Goal: Task Accomplishment & Management: Manage account settings

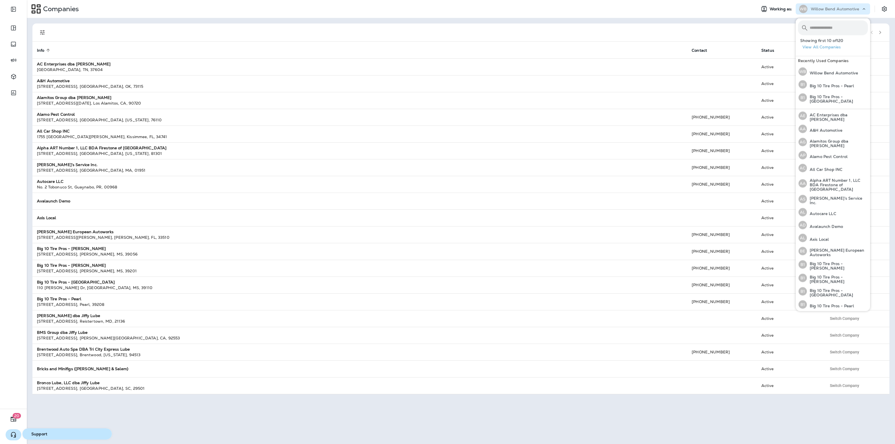
click at [14, 437] on icon "button" at bounding box center [13, 435] width 7 height 7
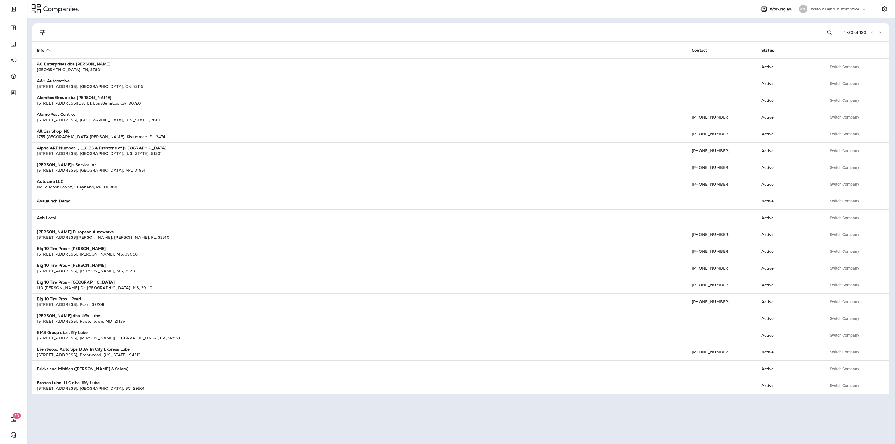
click at [823, 6] on div "Willow Bend Automotive" at bounding box center [836, 9] width 50 height 8
type input "****"
click at [846, 45] on p "Duck Creek Tire & Service" at bounding box center [833, 46] width 52 height 4
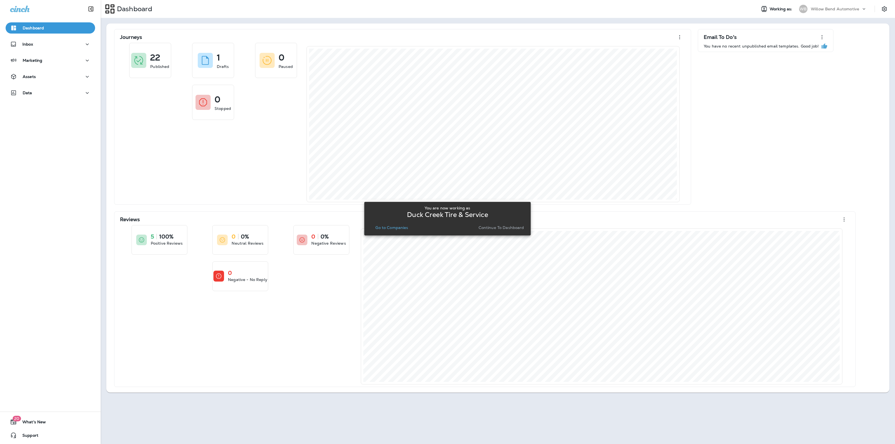
click at [519, 224] on button "Continue to Dashboard" at bounding box center [502, 228] width 50 height 8
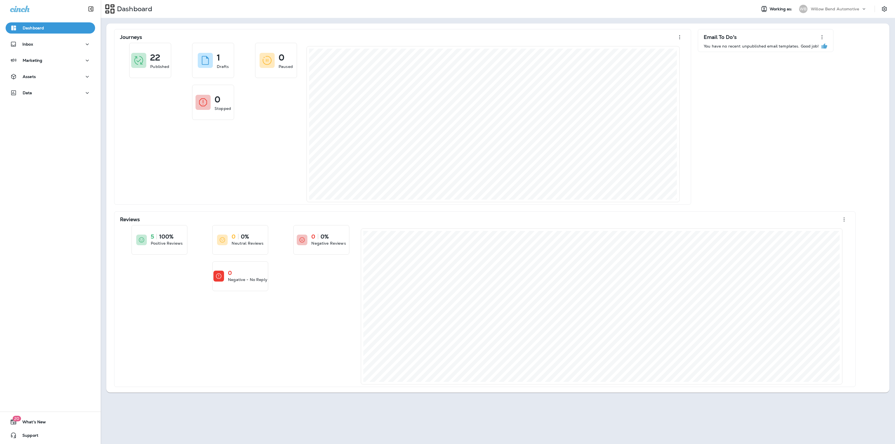
click at [816, 13] on div "Willow Bend Automotive" at bounding box center [836, 9] width 50 height 8
type input "****"
click at [837, 43] on div "DC Duck Creek Tire & Service" at bounding box center [829, 45] width 65 height 13
click at [826, 7] on p "Willow Bend Automotive" at bounding box center [835, 9] width 48 height 4
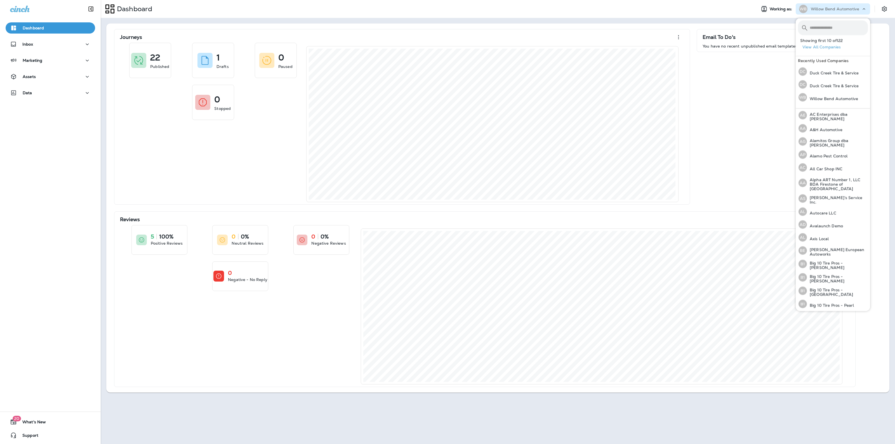
click at [827, 44] on button "View All Companies" at bounding box center [836, 47] width 70 height 9
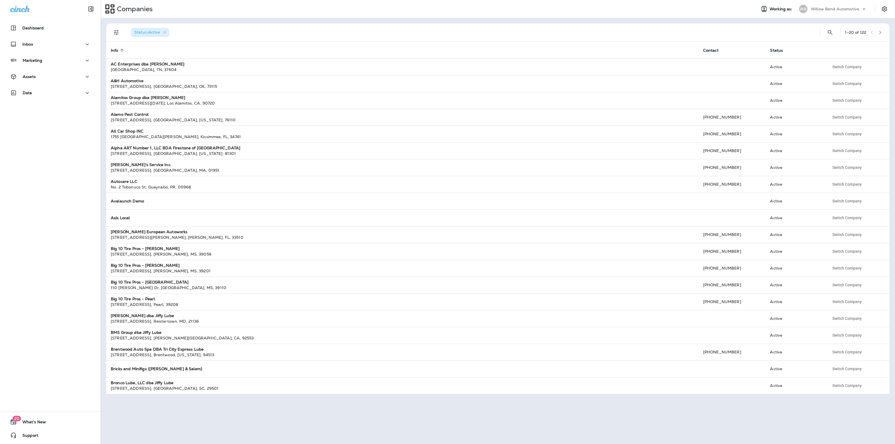
click at [819, 31] on div "Status : Active 1 - 20 of 122" at bounding box center [499, 33] width 777 height 18
click at [825, 30] on button "Search Companies" at bounding box center [830, 32] width 11 height 11
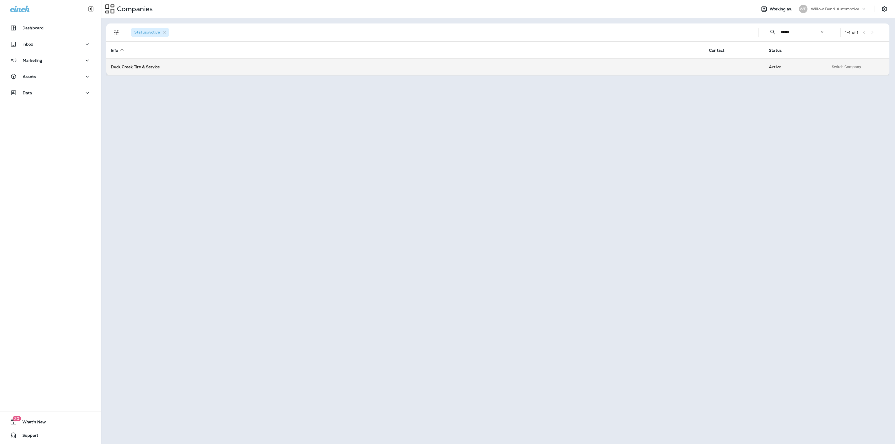
type input "******"
click at [353, 73] on td "Duck Creek Tire & Service" at bounding box center [405, 66] width 599 height 17
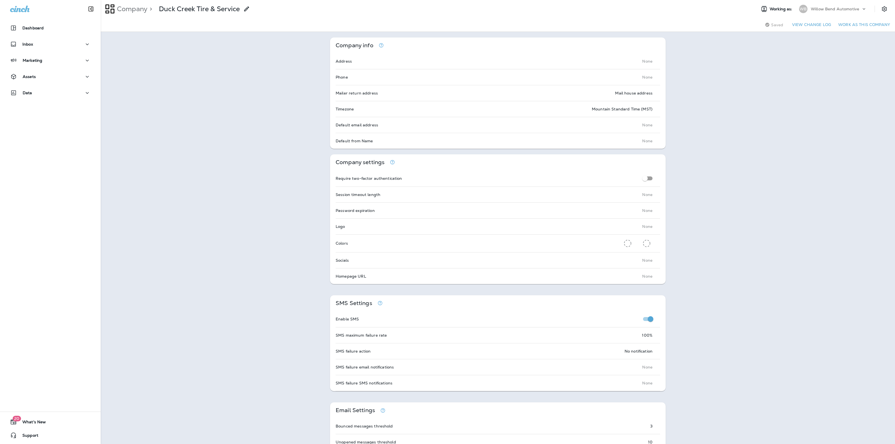
click at [870, 23] on button "Work as this company" at bounding box center [864, 24] width 56 height 9
click at [881, 10] on icon "Settings" at bounding box center [884, 9] width 7 height 7
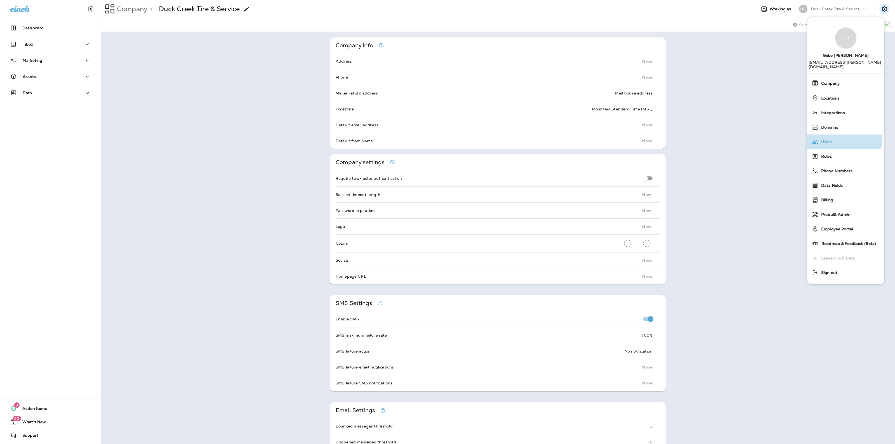
click at [833, 136] on div "Users" at bounding box center [846, 141] width 72 height 11
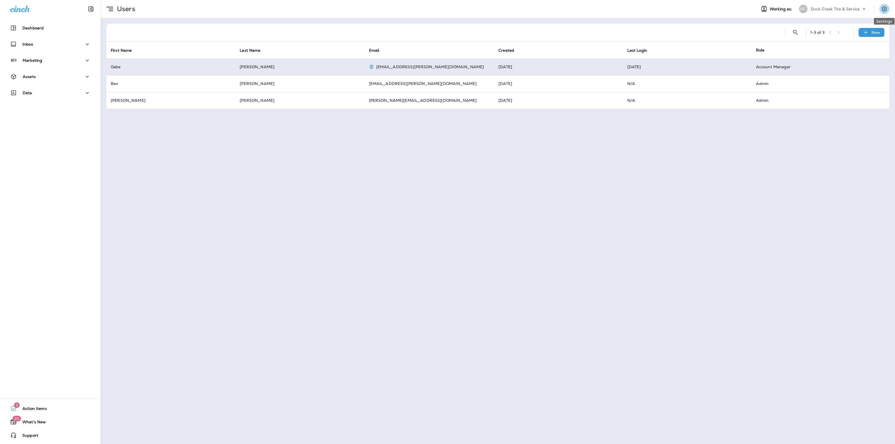
click at [886, 9] on icon "Settings" at bounding box center [884, 9] width 7 height 7
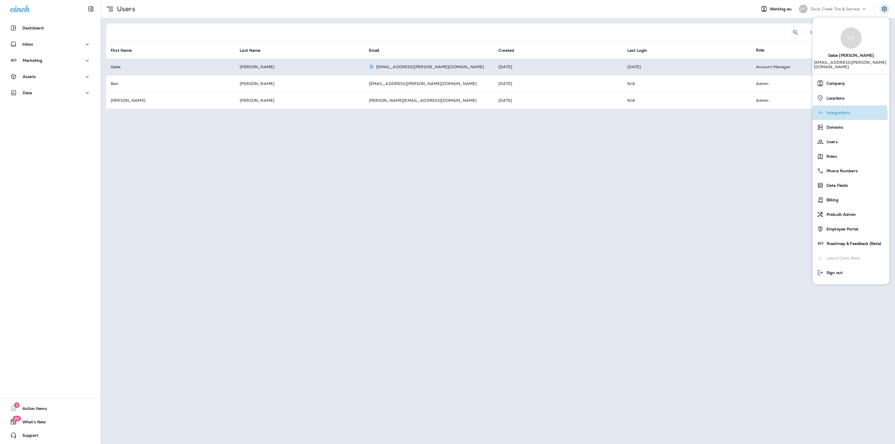
click at [846, 112] on div "Integrations" at bounding box center [851, 112] width 72 height 11
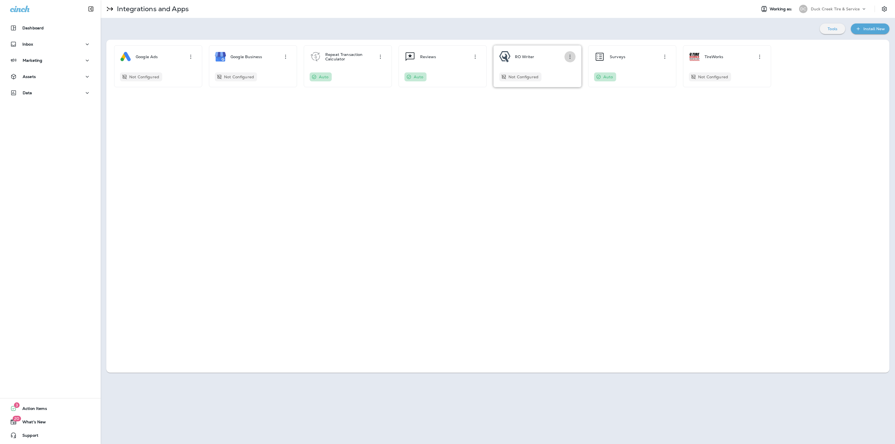
click at [570, 55] on icon "button" at bounding box center [570, 57] width 1 height 4
click at [562, 89] on div "Uninstall" at bounding box center [560, 88] width 17 height 7
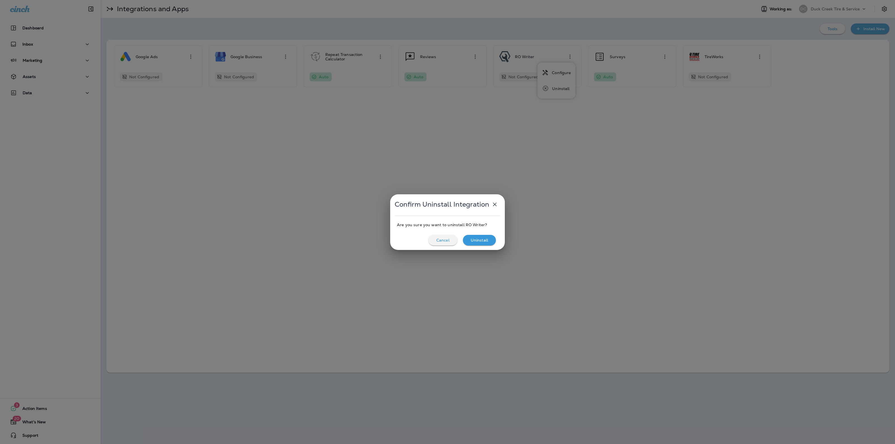
click at [486, 241] on p "Uninstall" at bounding box center [479, 240] width 17 height 4
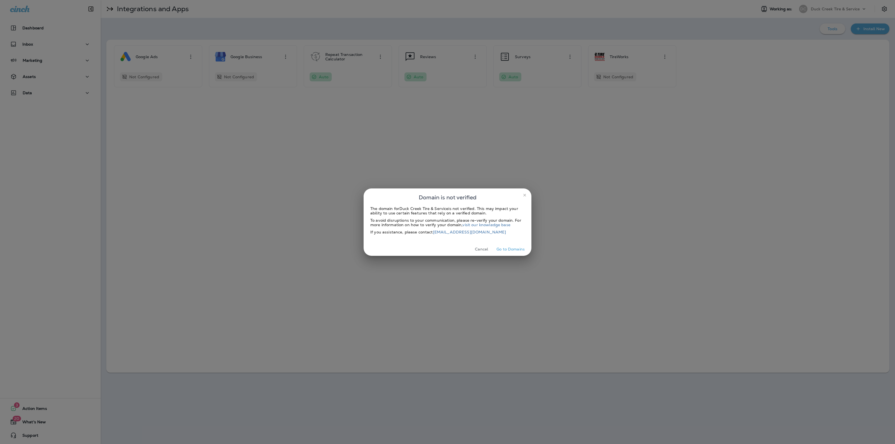
click at [510, 247] on button "Go to Domains" at bounding box center [510, 249] width 33 height 9
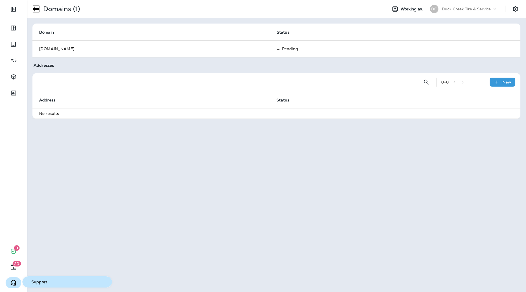
click at [12, 279] on icon "button" at bounding box center [13, 282] width 7 height 7
click at [18, 280] on button "button" at bounding box center [14, 282] width 16 height 11
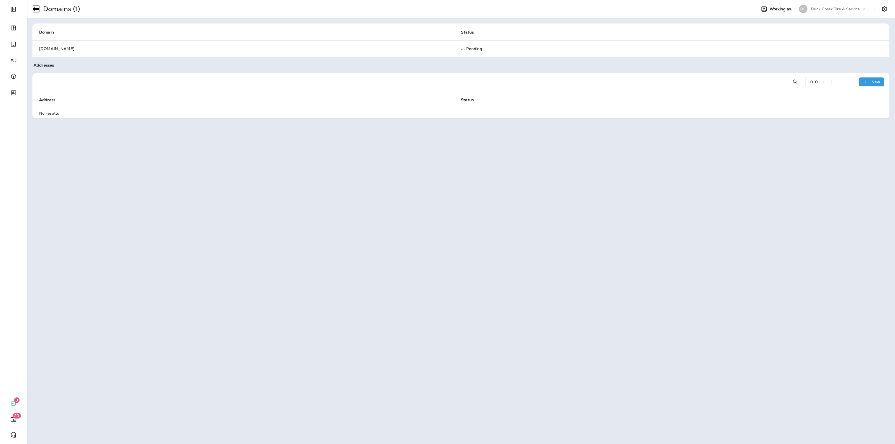
click at [825, 14] on div "DC Duck Creek Tire & Service" at bounding box center [833, 8] width 74 height 11
type input "***"
click at [839, 50] on div "TT TCS Technologies" at bounding box center [821, 45] width 49 height 13
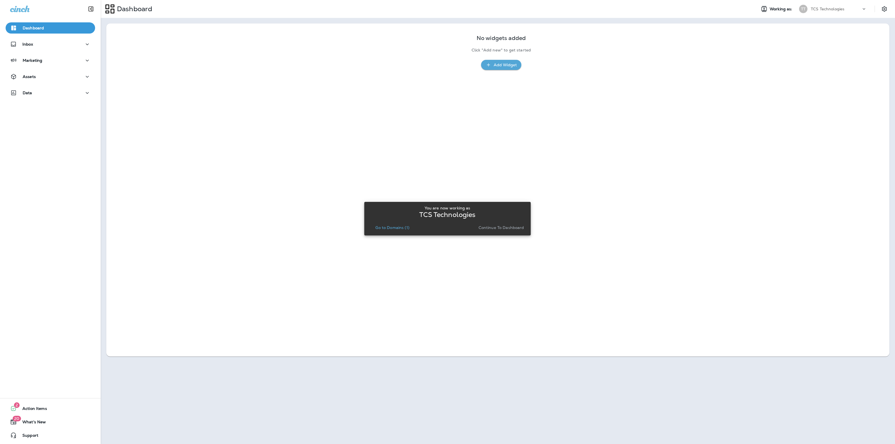
click at [507, 227] on p "Continue to Dashboard" at bounding box center [502, 228] width 46 height 4
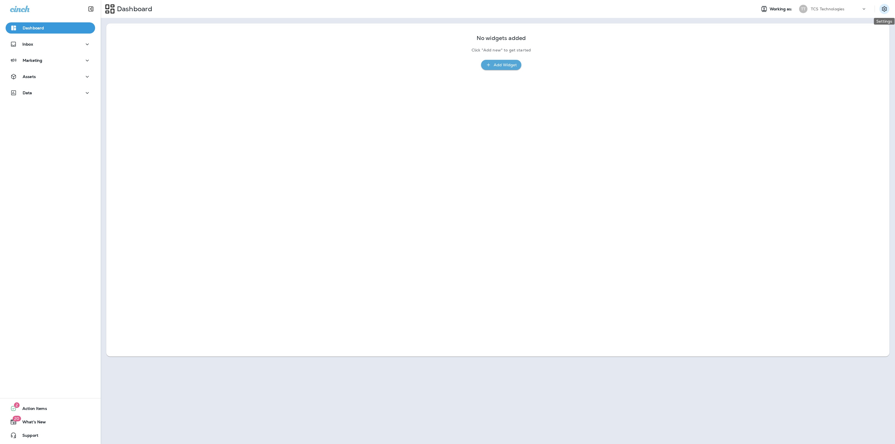
click at [886, 9] on icon "Settings" at bounding box center [884, 8] width 5 height 5
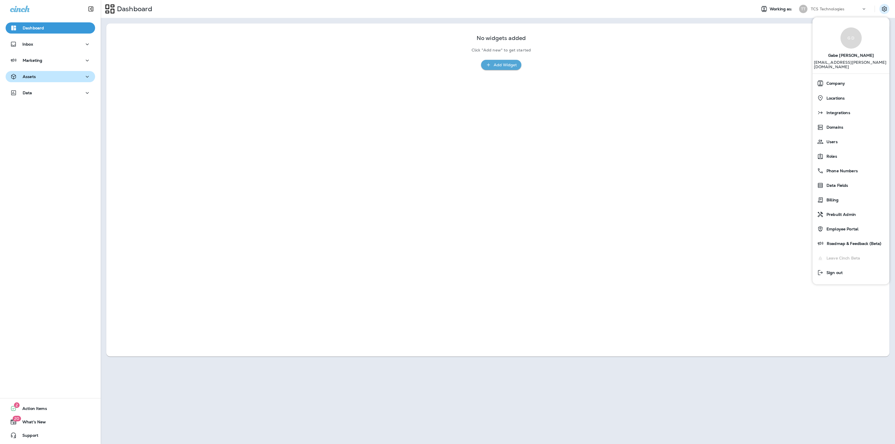
click at [43, 81] on button "Assets" at bounding box center [51, 76] width 90 height 11
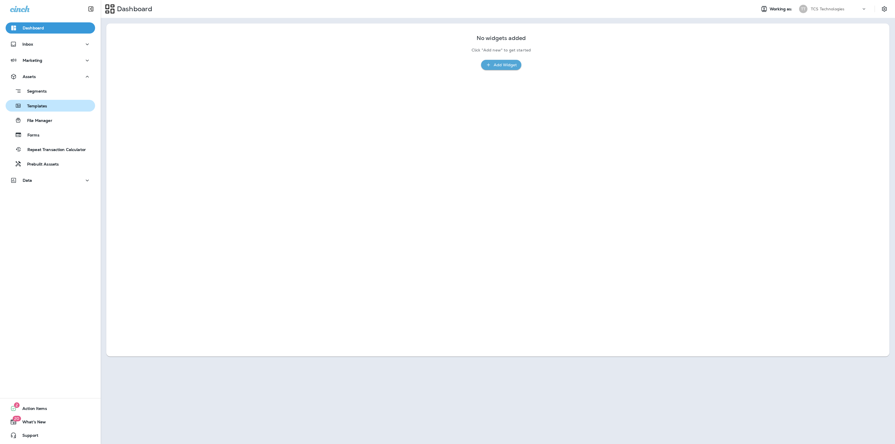
click at [55, 105] on div "Templates" at bounding box center [50, 106] width 85 height 8
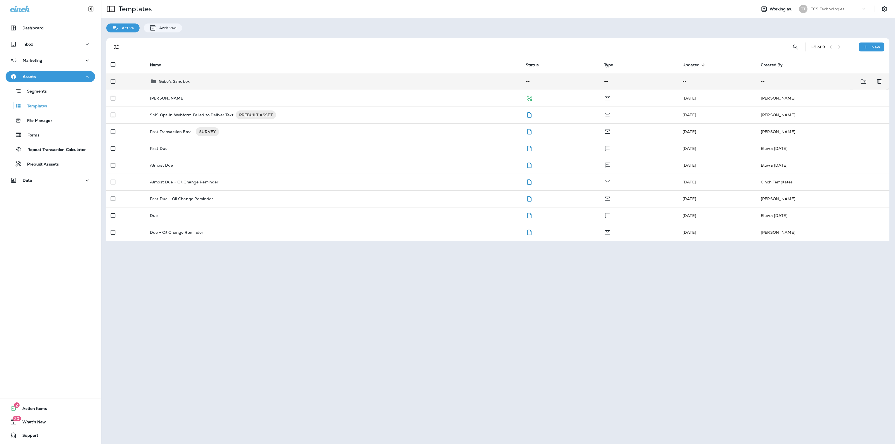
click at [186, 81] on p "Gabe's Sandbox" at bounding box center [174, 81] width 31 height 4
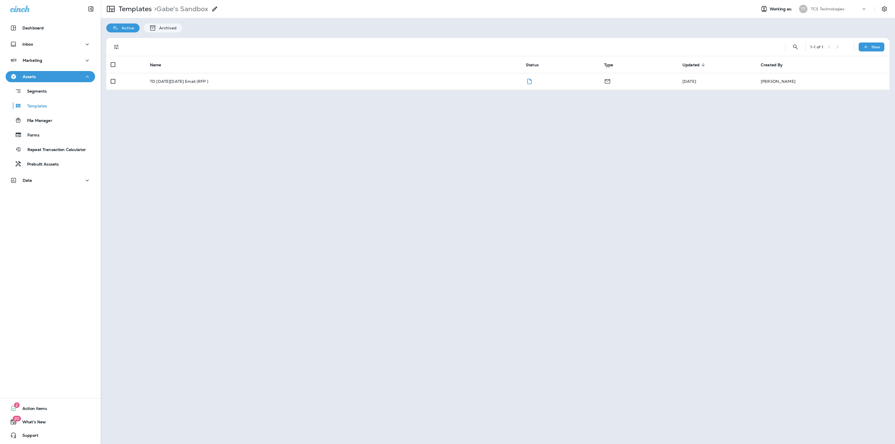
click at [186, 81] on p "TD Black Friday Email (RFP )" at bounding box center [179, 81] width 58 height 4
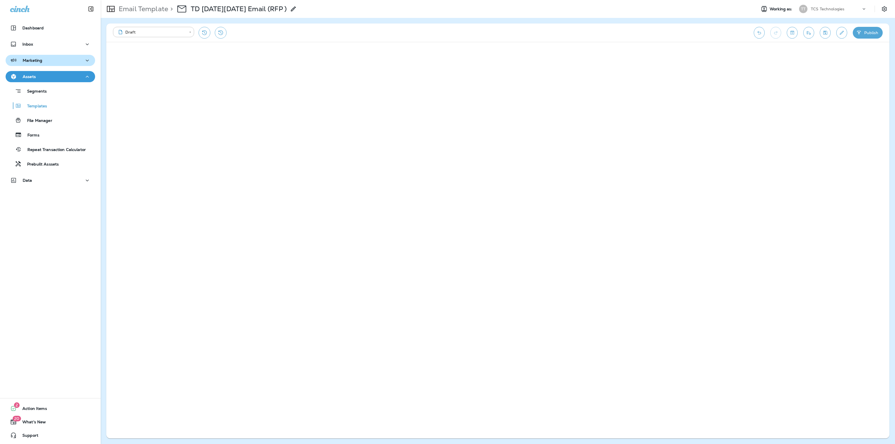
click at [43, 55] on button "Marketing" at bounding box center [51, 60] width 90 height 11
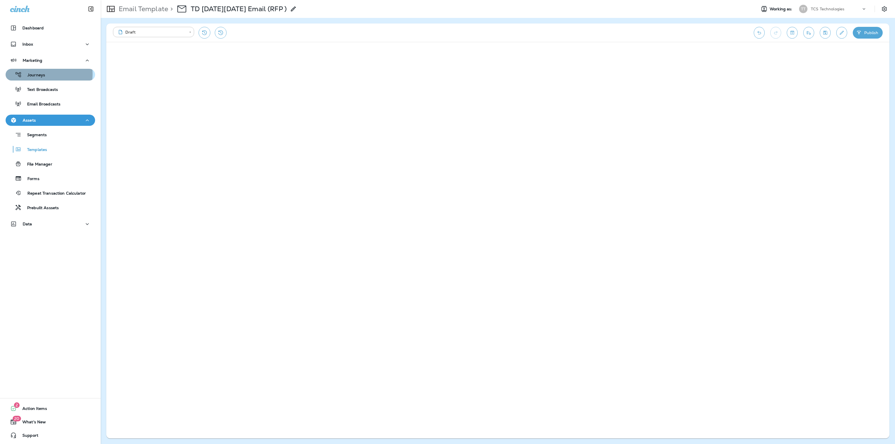
click at [44, 74] on p "Journeys" at bounding box center [33, 75] width 23 height 5
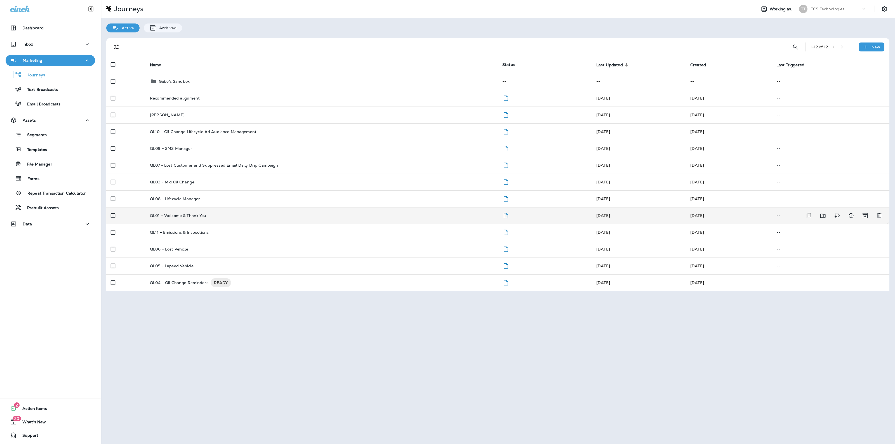
click at [201, 214] on p "QL01 - Welcome & Thank You" at bounding box center [178, 216] width 57 height 4
